Goal: Information Seeking & Learning: Learn about a topic

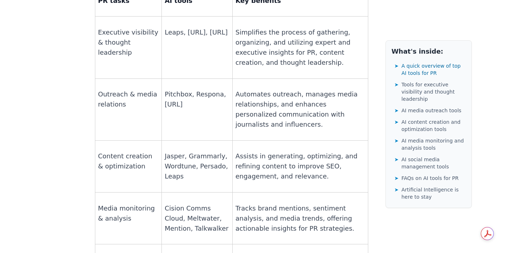
scroll to position [609, 0]
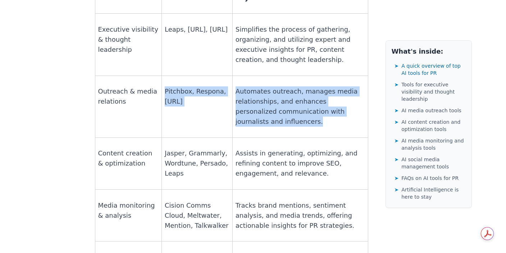
drag, startPoint x: 271, startPoint y: 63, endPoint x: 160, endPoint y: 33, distance: 114.1
click at [160, 75] on tr "Outreach & media relations Pitchbox, Respona, [URL] Automates outreach, manages…" at bounding box center [231, 106] width 273 height 62
copy tr "Pitchbox, Respona, [URL] Automates outreach, manages media relationships, and e…"
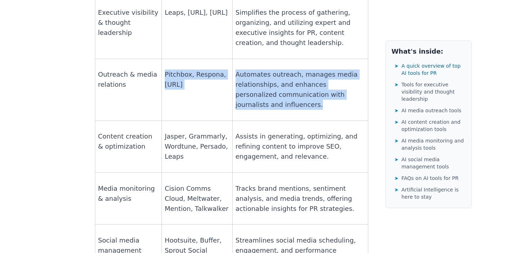
scroll to position [628, 0]
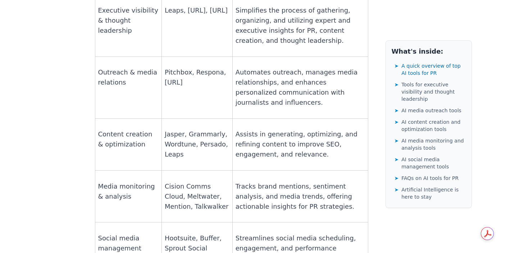
click at [267, 129] on p "Assists in generating, optimizing, and refining content to improve SEO, engagem…" at bounding box center [299, 144] width 129 height 30
click at [112, 129] on p "Content creation & optimization" at bounding box center [128, 139] width 60 height 20
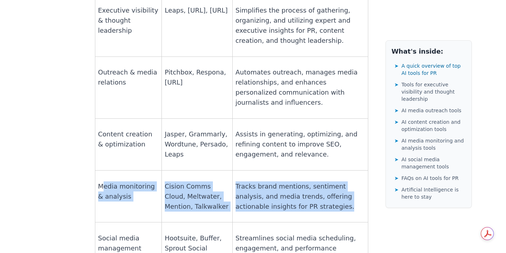
drag, startPoint x: 103, startPoint y: 128, endPoint x: 314, endPoint y: 161, distance: 214.0
click at [314, 170] on tr "Media monitoring & analysis Cision Comms Cloud, [PERSON_NAME], Mention, Talkwal…" at bounding box center [231, 196] width 273 height 52
click at [314, 170] on td "Tracks brand mentions, sentiment analysis, and media trends, offering actionabl…" at bounding box center [300, 196] width 136 height 52
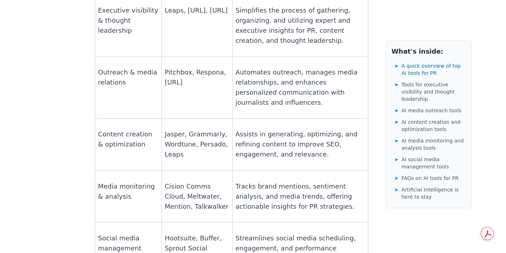
click at [301, 233] on p "Streamlines social media scheduling, engagement, and performance tracking to ma…" at bounding box center [299, 253] width 129 height 40
drag, startPoint x: 330, startPoint y: 205, endPoint x: 269, endPoint y: 201, distance: 60.9
click at [269, 233] on p "Streamlines social media scheduling, engagement, and performance tracking to ma…" at bounding box center [299, 253] width 129 height 40
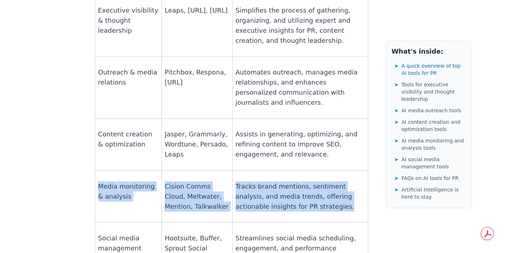
drag, startPoint x: 100, startPoint y: 129, endPoint x: 319, endPoint y: 163, distance: 221.9
click at [319, 170] on tr "Media monitoring & analysis Cision Comms Cloud, [PERSON_NAME], Mention, Talkwal…" at bounding box center [231, 196] width 273 height 52
copy tr "Media monitoring & analysis Cision Comms Cloud, [PERSON_NAME], Mention, Talkwal…"
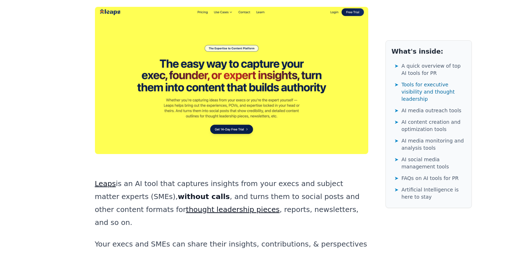
scroll to position [1146, 0]
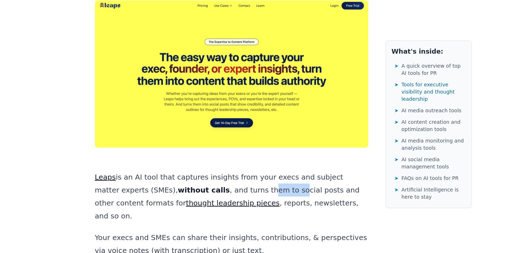
drag, startPoint x: 204, startPoint y: 114, endPoint x: 233, endPoint y: 115, distance: 28.4
click at [233, 170] on p "Leaps is an AI tool that captures insights from your execs and subject matter e…" at bounding box center [231, 196] width 273 height 52
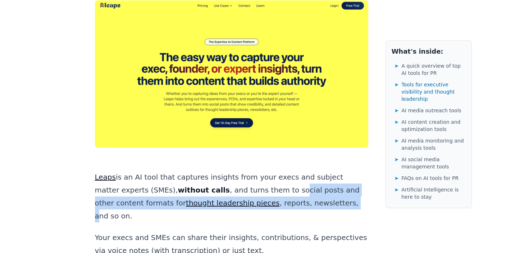
drag, startPoint x: 229, startPoint y: 108, endPoint x: 252, endPoint y: 127, distance: 29.6
click at [252, 170] on p "Leaps is an AI tool that captures insights from your execs and subject matter e…" at bounding box center [231, 196] width 273 height 52
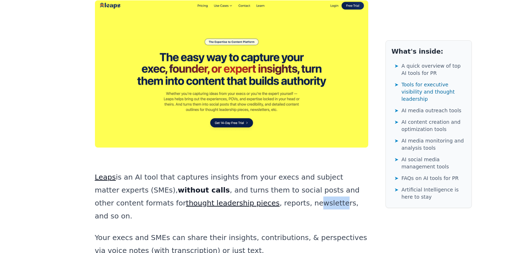
drag, startPoint x: 218, startPoint y: 122, endPoint x: 244, endPoint y: 123, distance: 26.3
click at [244, 170] on p "Leaps is an AI tool that captures insights from your execs and subject matter e…" at bounding box center [231, 196] width 273 height 52
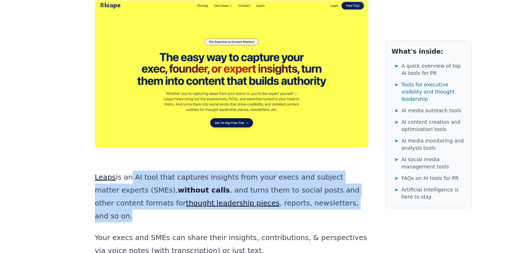
drag, startPoint x: 286, startPoint y: 124, endPoint x: 124, endPoint y: 99, distance: 163.7
click at [124, 170] on p "Leaps is an AI tool that captures insights from your execs and subject matter e…" at bounding box center [231, 196] width 273 height 52
click at [145, 170] on p "Leaps is an AI tool that captures insights from your execs and subject matter e…" at bounding box center [231, 196] width 273 height 52
drag, startPoint x: 285, startPoint y: 125, endPoint x: 133, endPoint y: 99, distance: 154.3
click at [133, 170] on p "Leaps is an AI tool that captures insights from your execs and subject matter e…" at bounding box center [231, 196] width 273 height 52
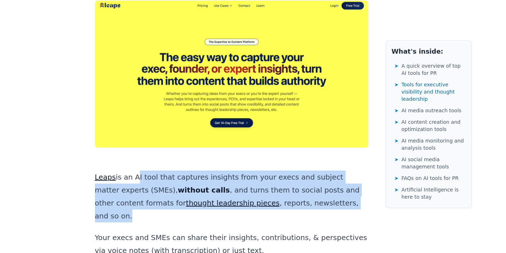
copy p "AI tool that captures insights from your execs and subject matter experts (SMEs…"
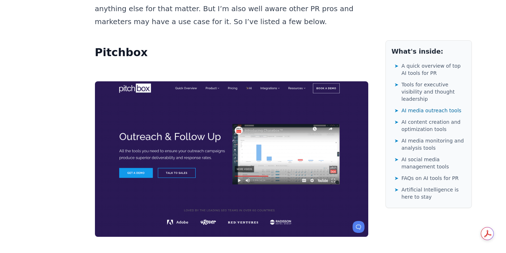
scroll to position [3125, 0]
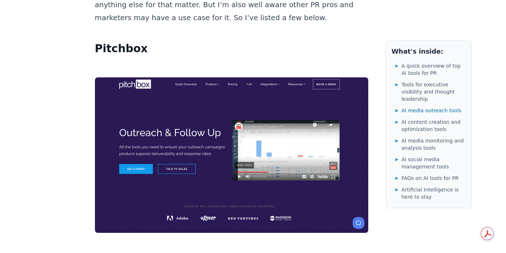
drag, startPoint x: 197, startPoint y: 128, endPoint x: 224, endPoint y: 136, distance: 27.7
drag, startPoint x: 179, startPoint y: 151, endPoint x: 201, endPoint y: 169, distance: 28.4
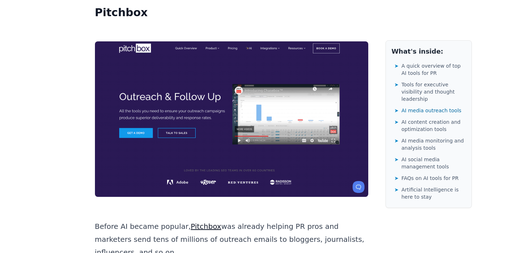
scroll to position [3170, 0]
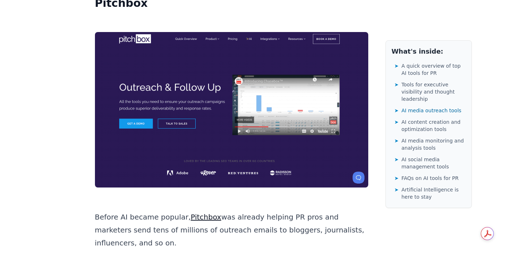
drag, startPoint x: 191, startPoint y: 106, endPoint x: 352, endPoint y: 194, distance: 184.0
copy div "Pitchbox now learns from a dataset of those millions of emails to predict and d…"
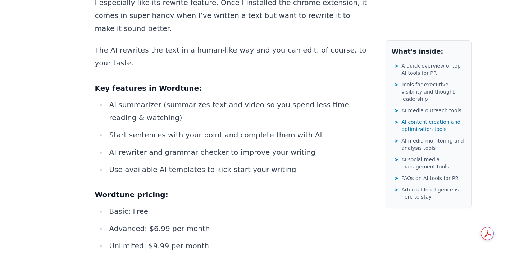
scroll to position [6771, 0]
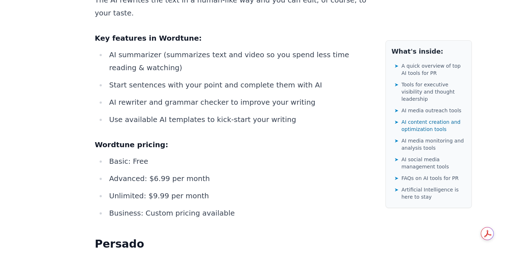
drag, startPoint x: 246, startPoint y: 94, endPoint x: 274, endPoint y: 122, distance: 38.6
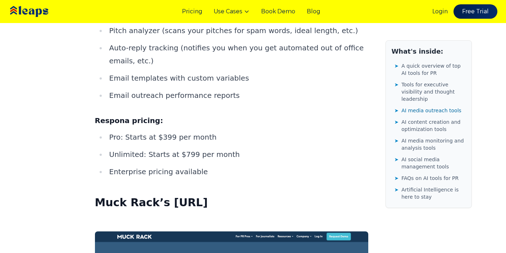
scroll to position [4026, 0]
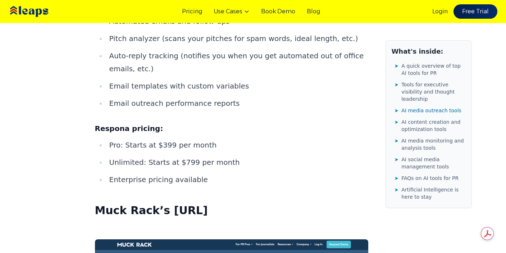
drag, startPoint x: 228, startPoint y: 113, endPoint x: 301, endPoint y: 44, distance: 101.2
